Goal: Task Accomplishment & Management: Complete application form

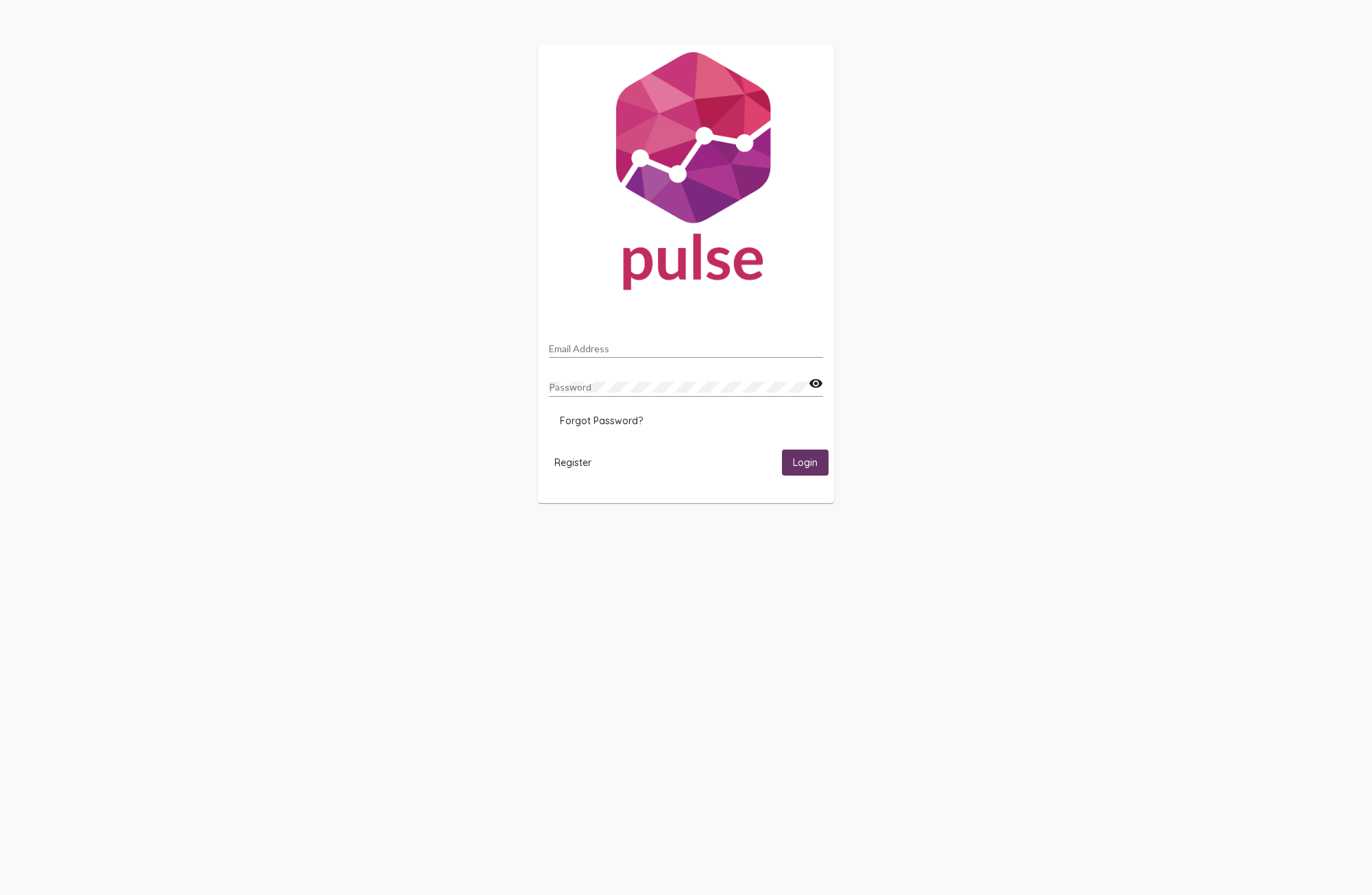
click at [644, 360] on div "Email Address" at bounding box center [685, 350] width 274 height 39
click at [654, 328] on mat-card "Email Address Password visibility Forgot Password? Register Login" at bounding box center [686, 274] width 296 height 459
click at [611, 343] on input "Email Address" at bounding box center [685, 348] width 274 height 11
type input "[PERSON_NAME][EMAIL_ADDRESS][PERSON_NAME][DOMAIN_NAME]"
click at [782, 450] on button "Login" at bounding box center [805, 462] width 47 height 25
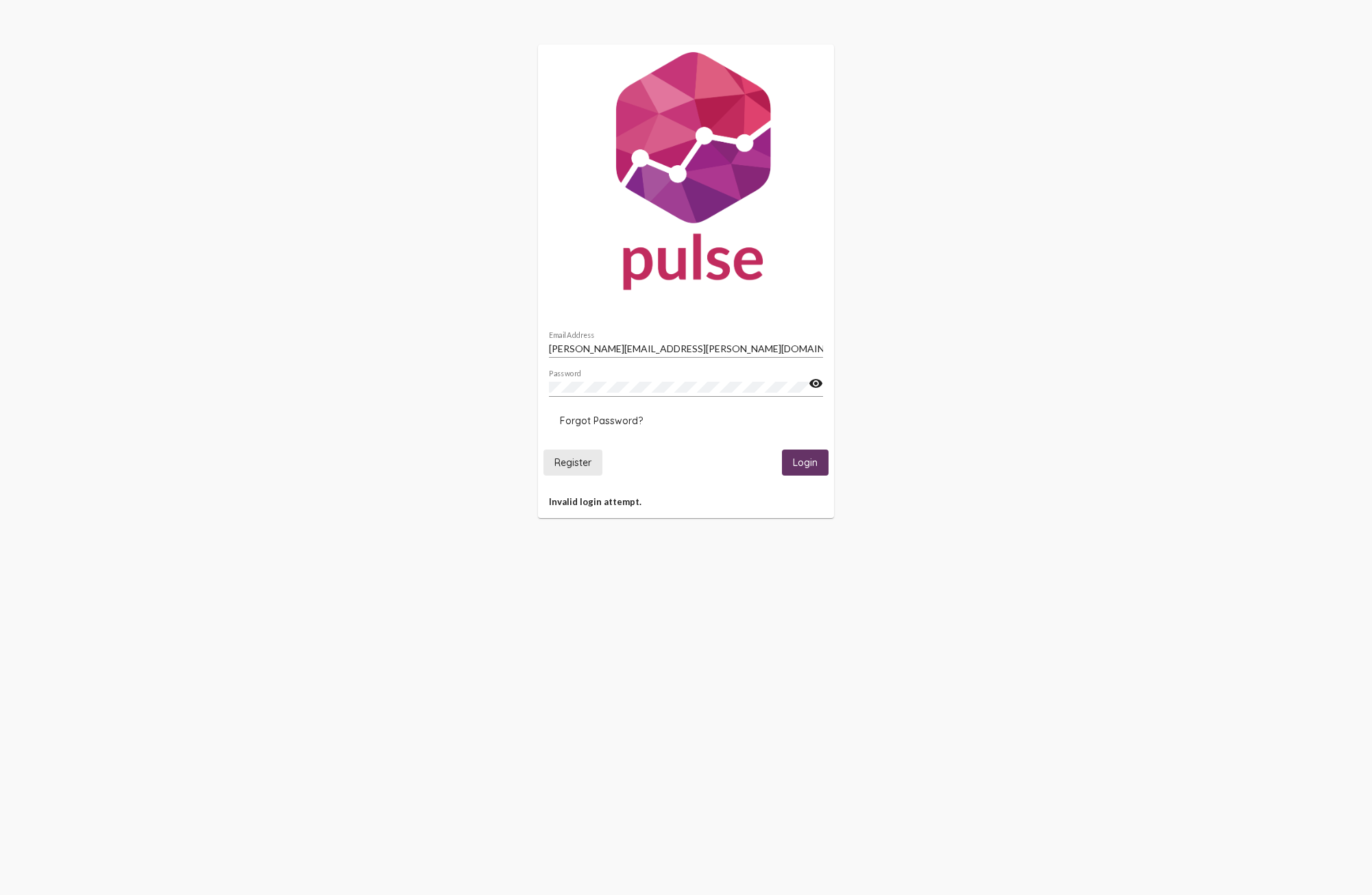
click at [583, 461] on span "Register" at bounding box center [572, 462] width 37 height 13
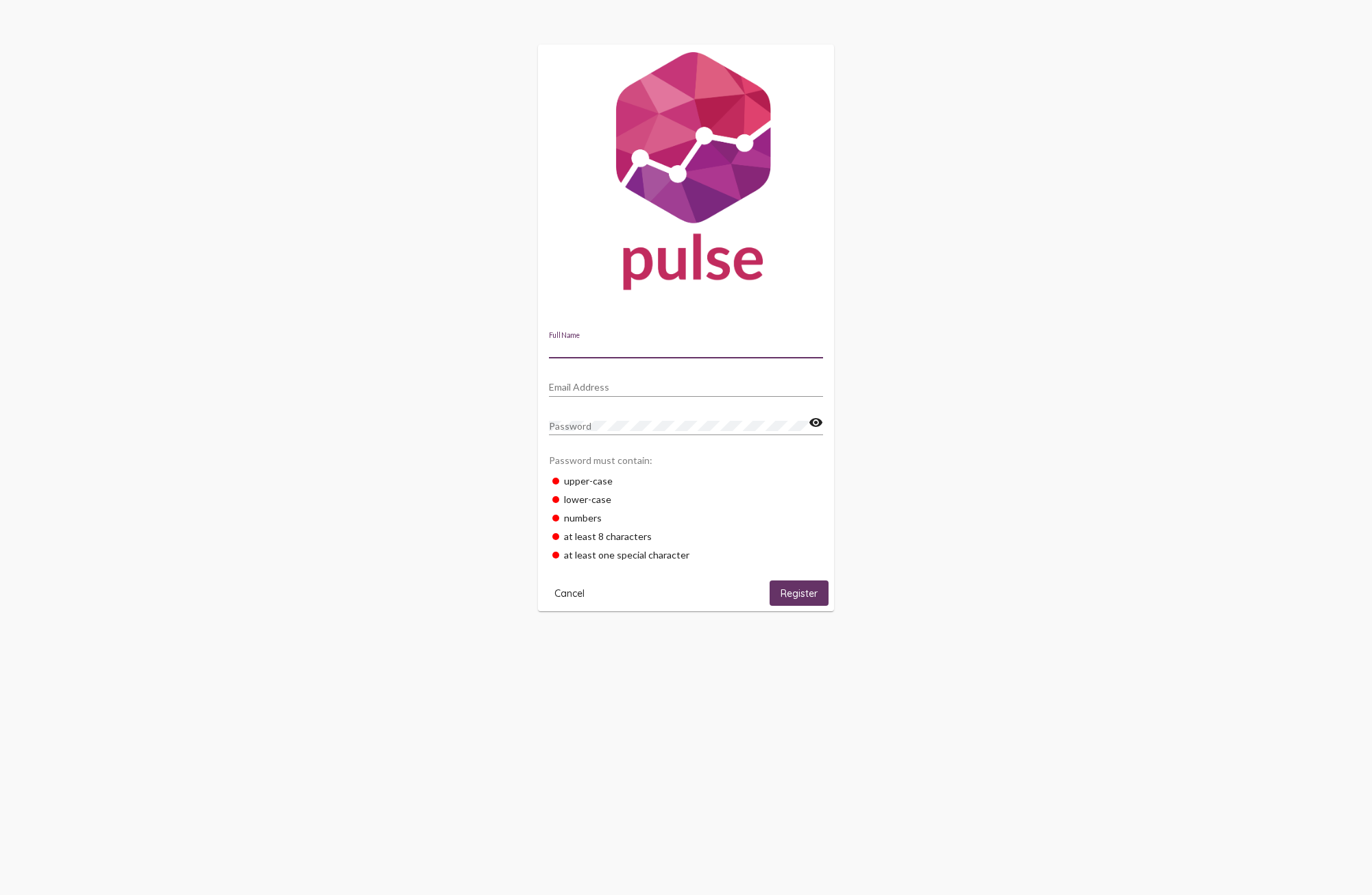
click at [615, 348] on input "Full Name" at bounding box center [685, 348] width 274 height 11
click at [569, 353] on input "Full Name" at bounding box center [685, 348] width 274 height 11
